Goal: Information Seeking & Learning: Learn about a topic

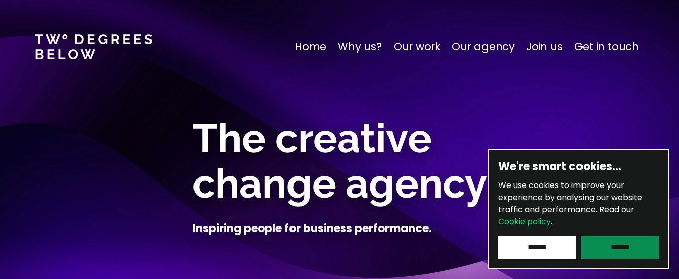
click at [622, 248] on input "******" at bounding box center [620, 247] width 78 height 23
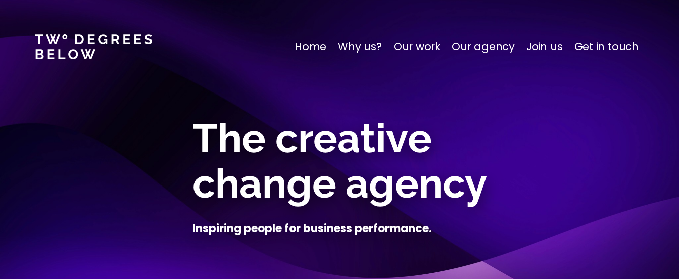
click at [322, 48] on p "Home" at bounding box center [310, 47] width 32 height 16
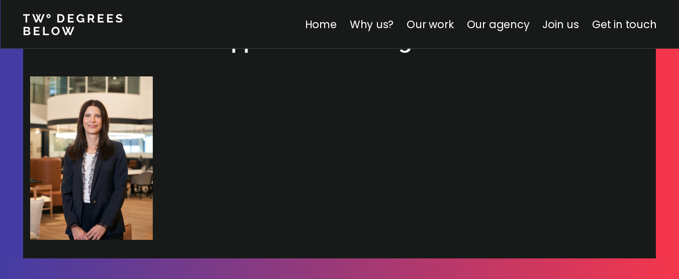
scroll to position [3141, 0]
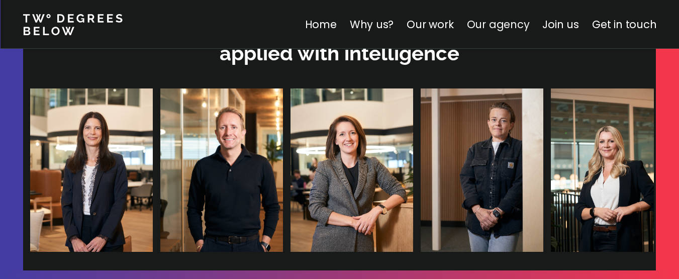
click at [504, 22] on link "Our agency" at bounding box center [497, 24] width 63 height 15
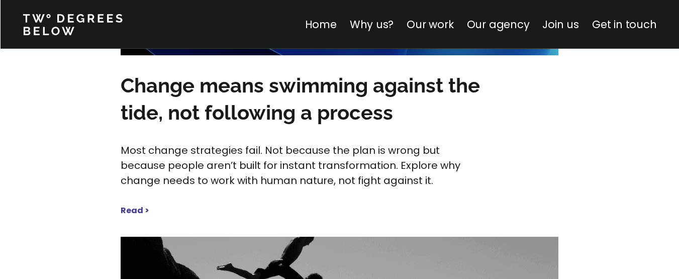
scroll to position [4852, 0]
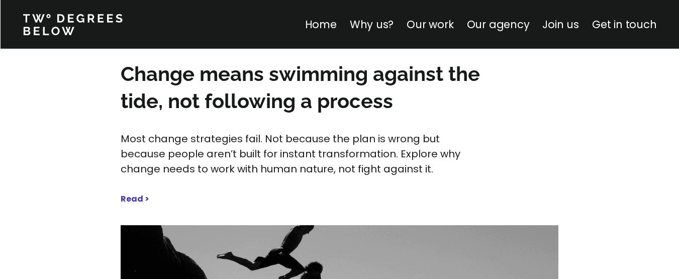
click at [136, 193] on strong "Read >" at bounding box center [135, 199] width 29 height 12
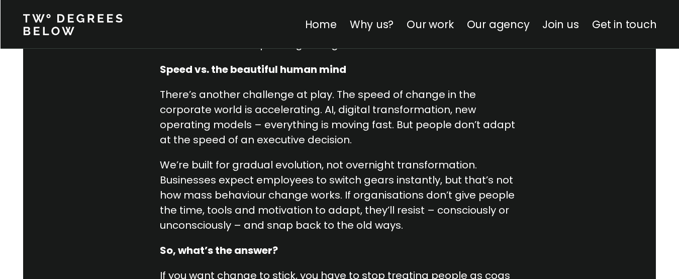
scroll to position [1052, 0]
click at [499, 24] on link "Our agency" at bounding box center [497, 24] width 63 height 15
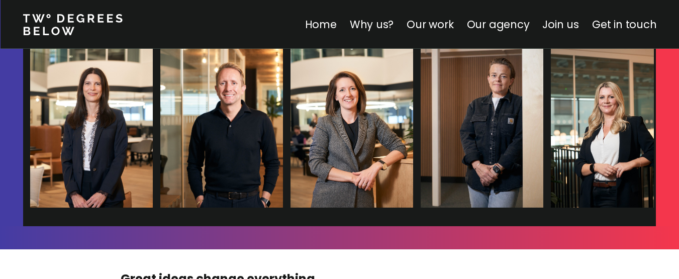
scroll to position [3186, 0]
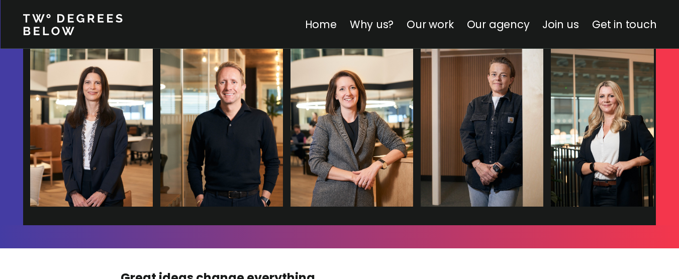
click at [91, 143] on img at bounding box center [84, 124] width 123 height 163
click at [346, 102] on img at bounding box center [349, 124] width 123 height 163
click at [469, 108] on img at bounding box center [481, 124] width 123 height 163
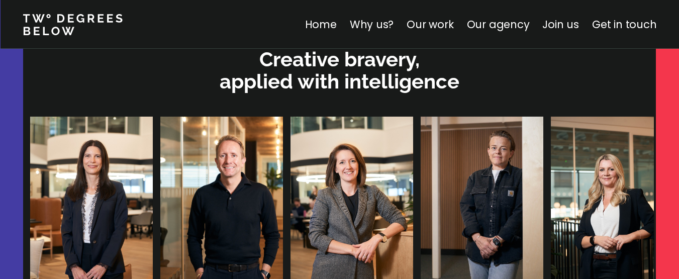
scroll to position [3112, 0]
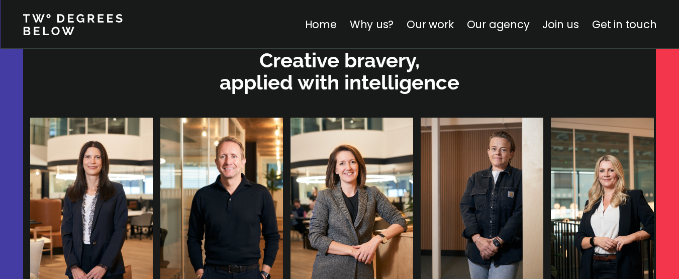
click at [442, 189] on img at bounding box center [479, 199] width 123 height 163
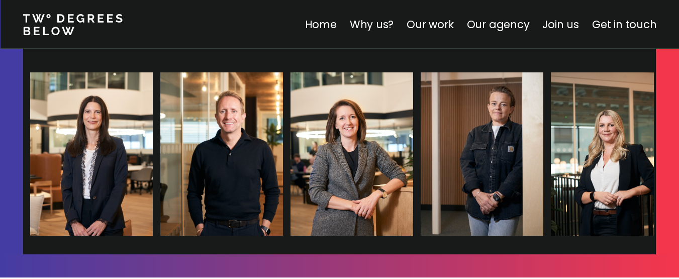
scroll to position [3143, 0]
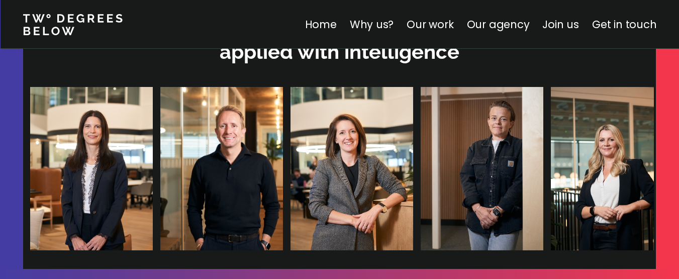
click at [552, 135] on img at bounding box center [607, 168] width 123 height 163
click at [431, 138] on img at bounding box center [474, 168] width 123 height 163
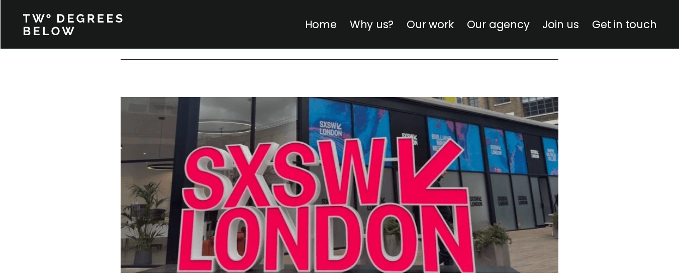
scroll to position [4207, 0]
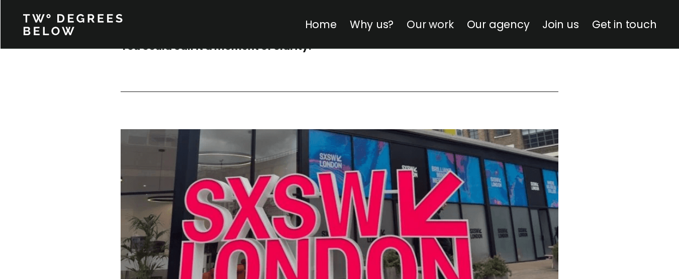
click at [445, 27] on link "Our work" at bounding box center [429, 24] width 47 height 15
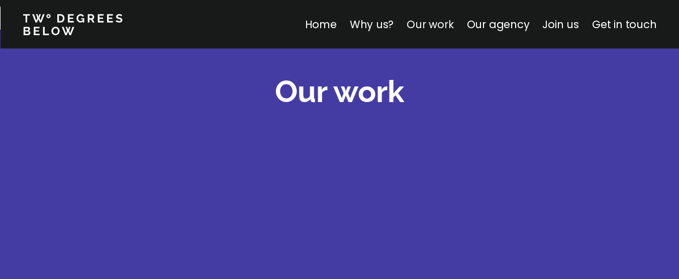
scroll to position [1401, 0]
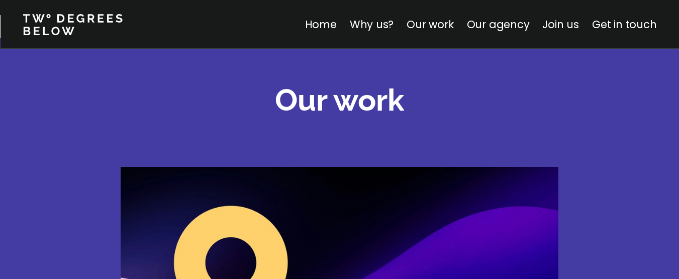
click at [317, 210] on img at bounding box center [339, 280] width 437 height 226
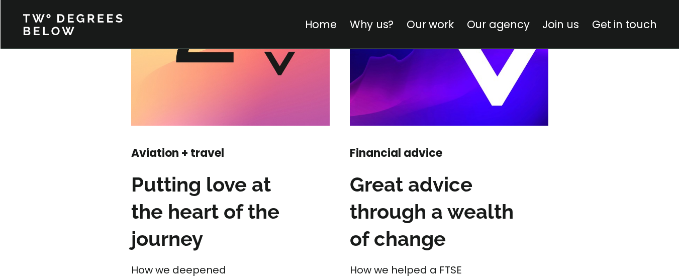
scroll to position [1495, 0]
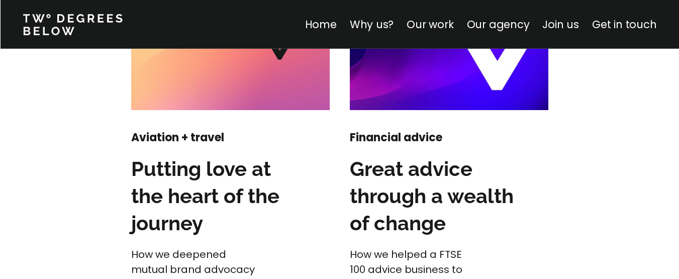
click at [202, 77] on img at bounding box center [230, 9] width 198 height 201
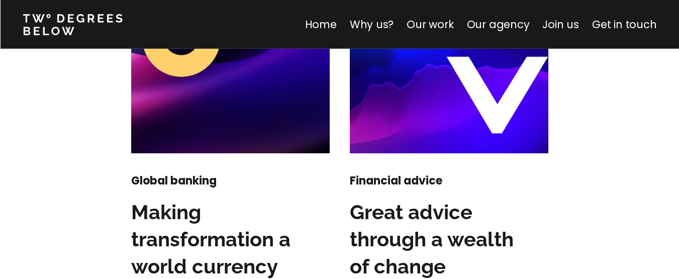
scroll to position [1437, 0]
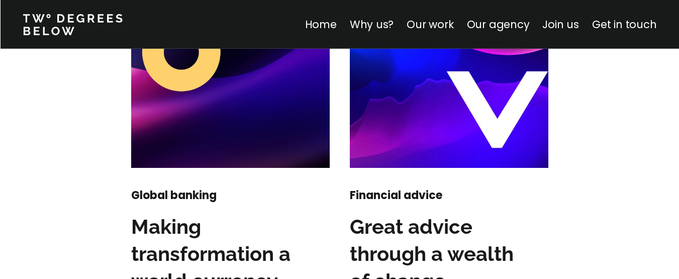
click at [453, 107] on img at bounding box center [449, 67] width 198 height 201
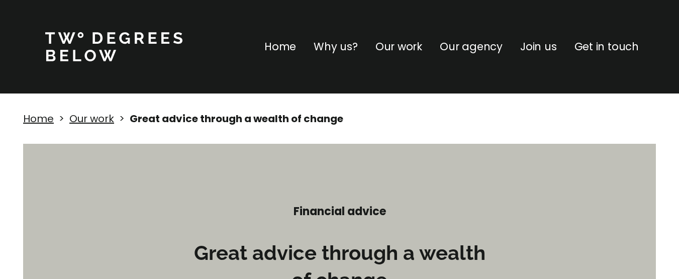
click at [415, 46] on p "Our work" at bounding box center [398, 47] width 47 height 16
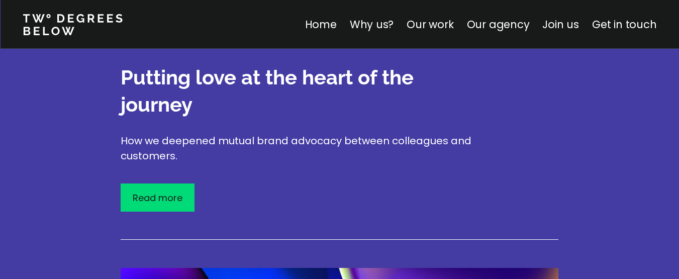
scroll to position [2299, 0]
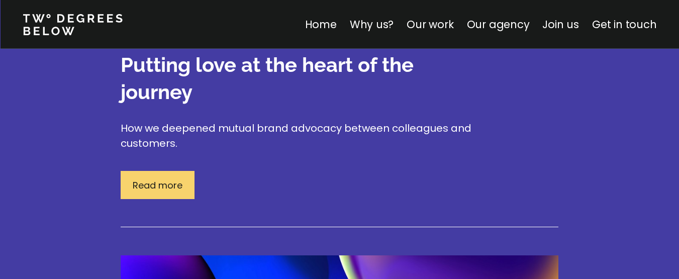
click at [177, 178] on p "Read more" at bounding box center [158, 185] width 50 height 14
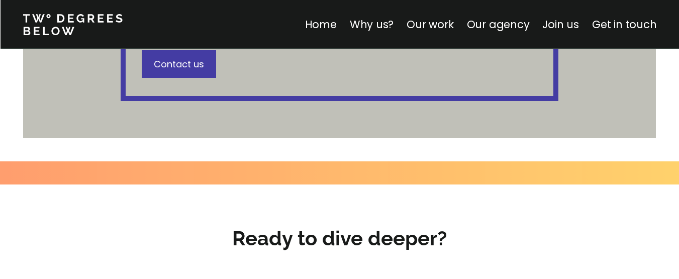
scroll to position [1035, 0]
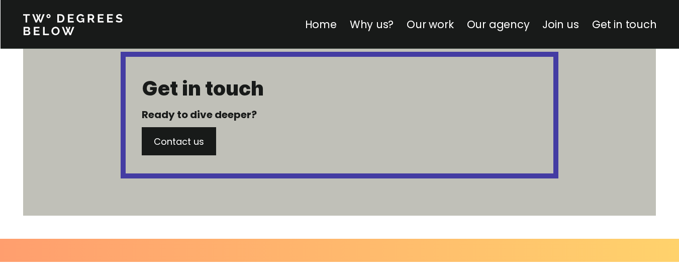
click at [191, 140] on span "Contact us" at bounding box center [179, 141] width 50 height 13
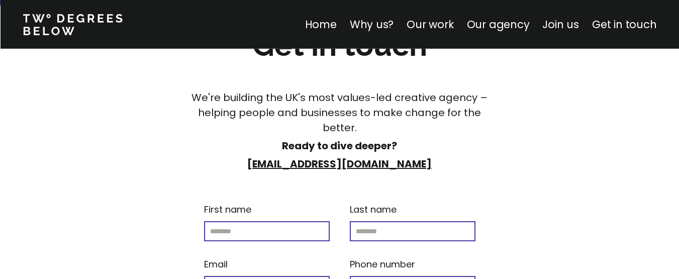
scroll to position [5908, 0]
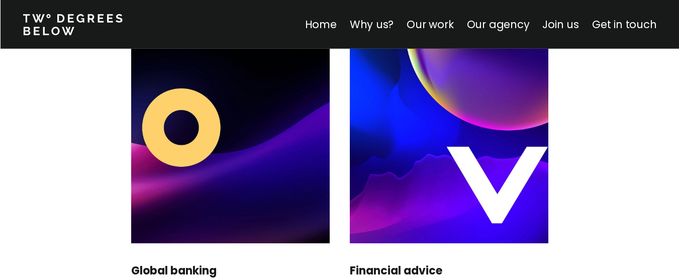
scroll to position [1377, 0]
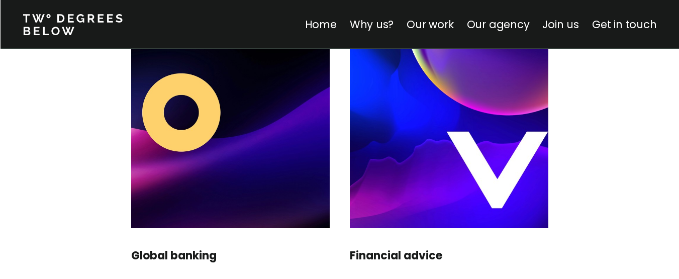
click at [253, 154] on img at bounding box center [230, 127] width 198 height 201
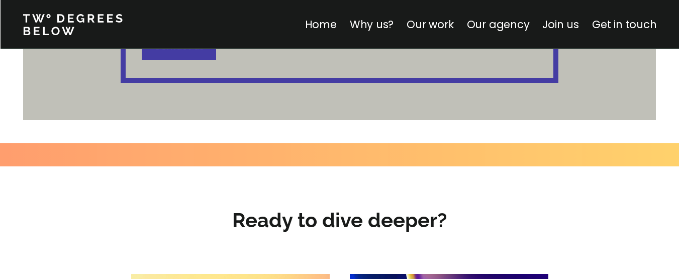
scroll to position [1150, 0]
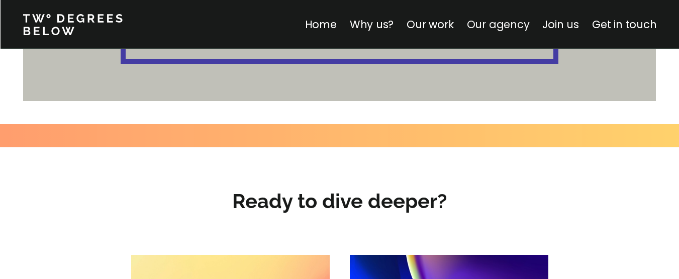
click at [489, 22] on link "Our agency" at bounding box center [497, 24] width 63 height 15
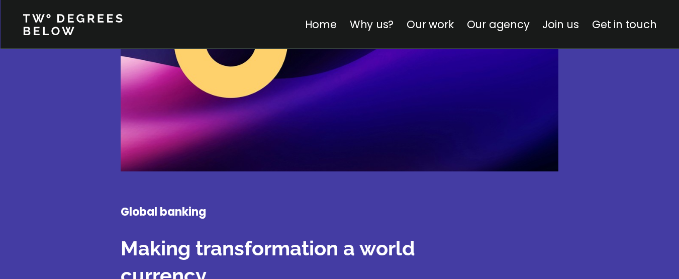
scroll to position [1592, 0]
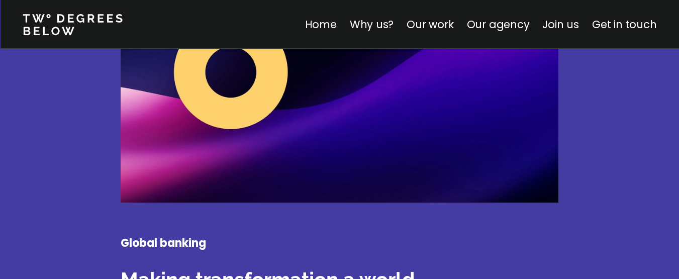
click at [330, 25] on link "Home" at bounding box center [320, 24] width 32 height 15
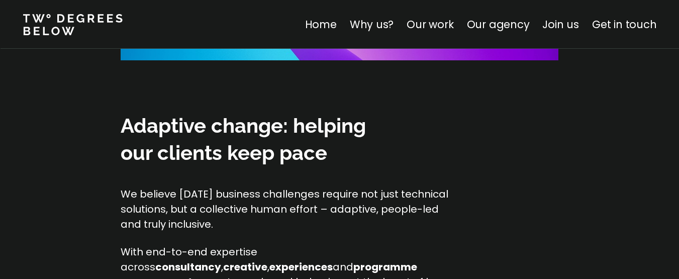
scroll to position [968, 0]
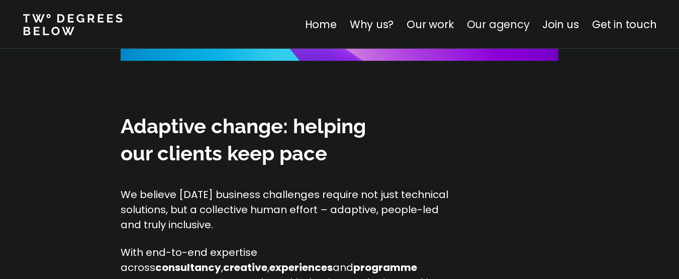
click at [506, 27] on link "Our agency" at bounding box center [497, 24] width 63 height 15
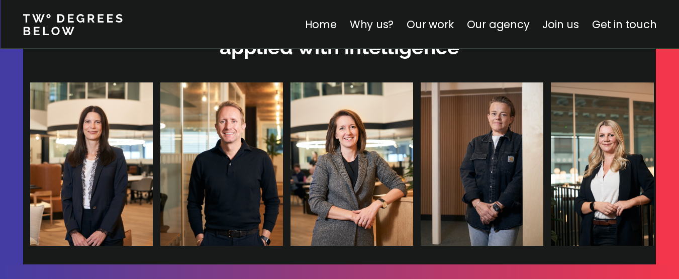
scroll to position [3148, 0]
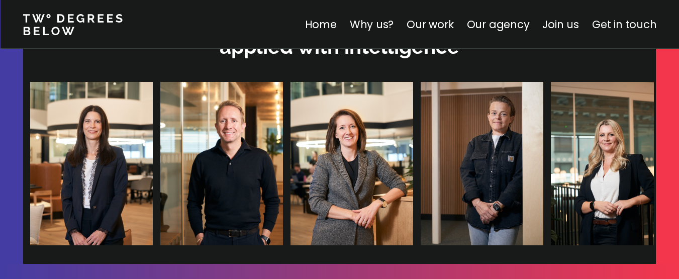
click at [614, 24] on link "Get in touch" at bounding box center [624, 24] width 64 height 15
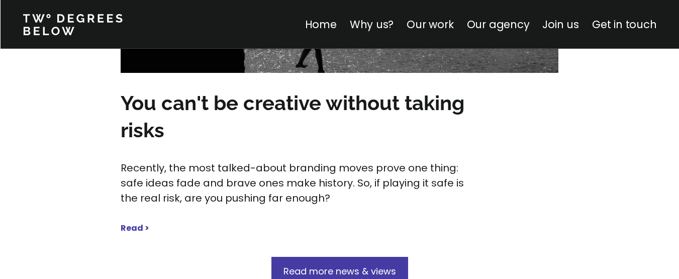
scroll to position [5212, 0]
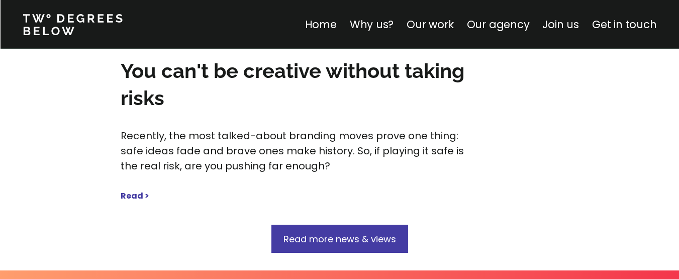
click at [135, 190] on strong "Read >" at bounding box center [135, 196] width 29 height 12
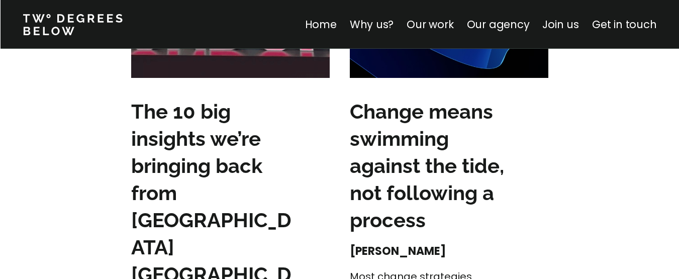
scroll to position [1553, 0]
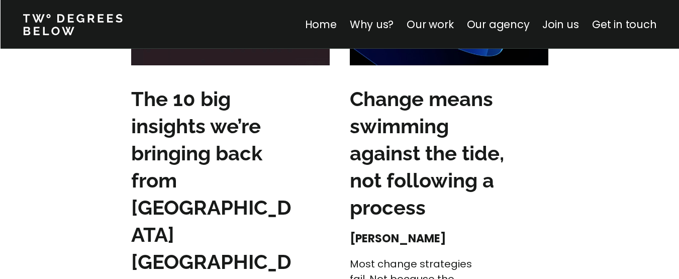
click at [185, 108] on h3 "The 10 big insights we’re bringing back from [GEOGRAPHIC_DATA] [GEOGRAPHIC_DATA]" at bounding box center [215, 193] width 169 height 217
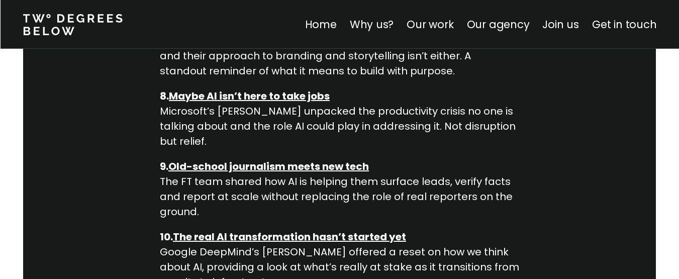
scroll to position [1242, 0]
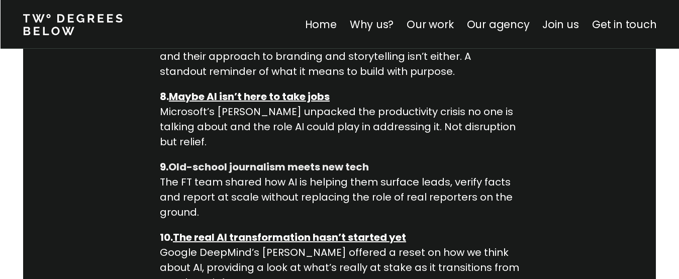
click at [262, 160] on strong "Old-school journalism meets new tech" at bounding box center [268, 167] width 200 height 14
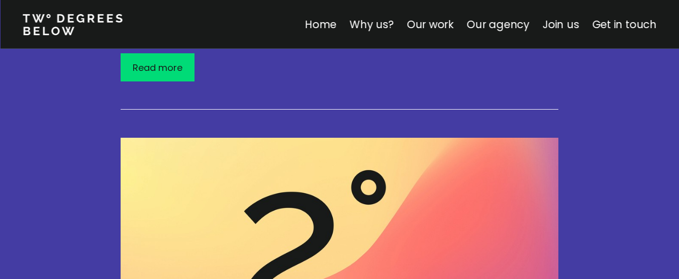
scroll to position [1924, 0]
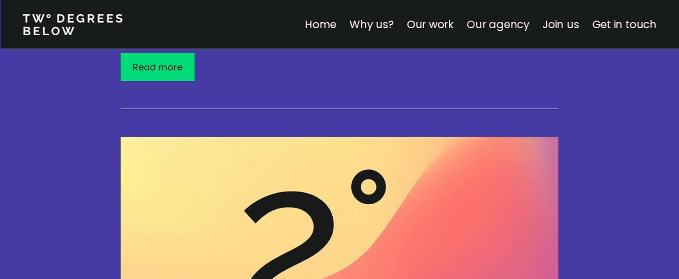
click at [479, 22] on link "Our agency" at bounding box center [497, 24] width 63 height 15
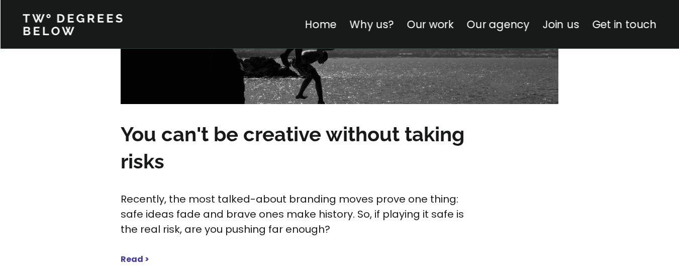
scroll to position [5150, 0]
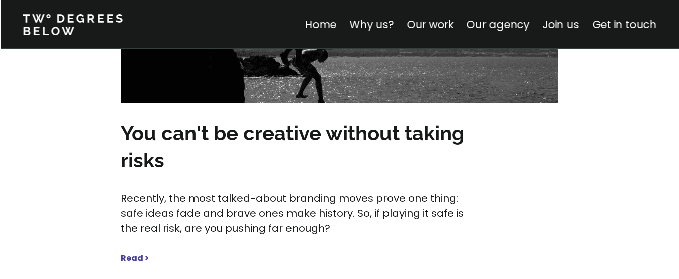
click at [126, 252] on strong "Read >" at bounding box center [135, 258] width 29 height 12
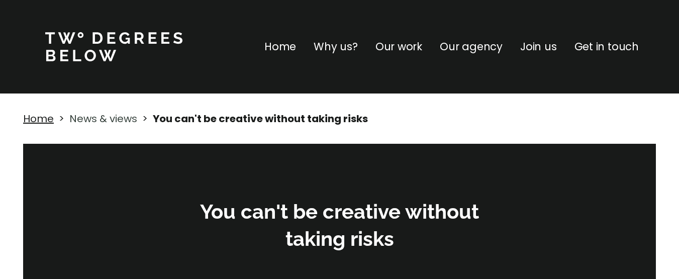
click at [124, 122] on link "News & views" at bounding box center [103, 118] width 68 height 14
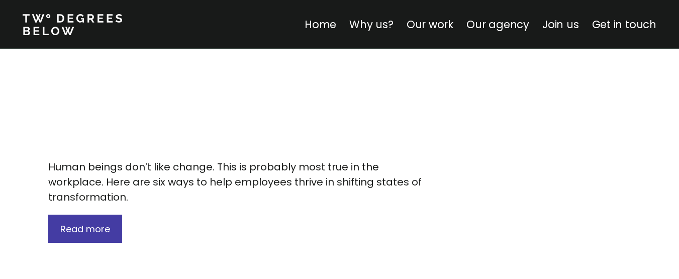
scroll to position [5292, 0]
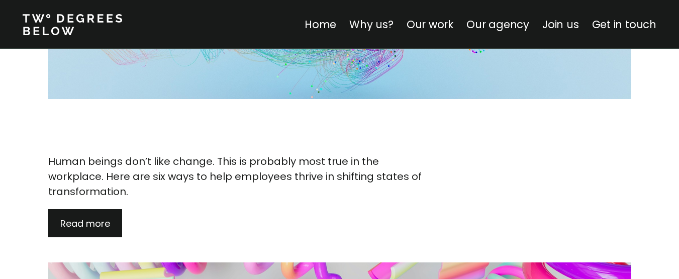
click at [93, 217] on span "Read more" at bounding box center [85, 223] width 50 height 13
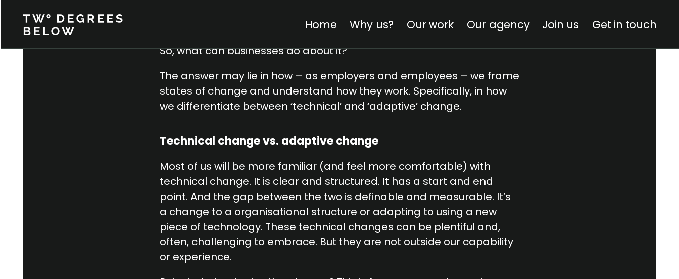
scroll to position [801, 0]
